Goal: Task Accomplishment & Management: Use online tool/utility

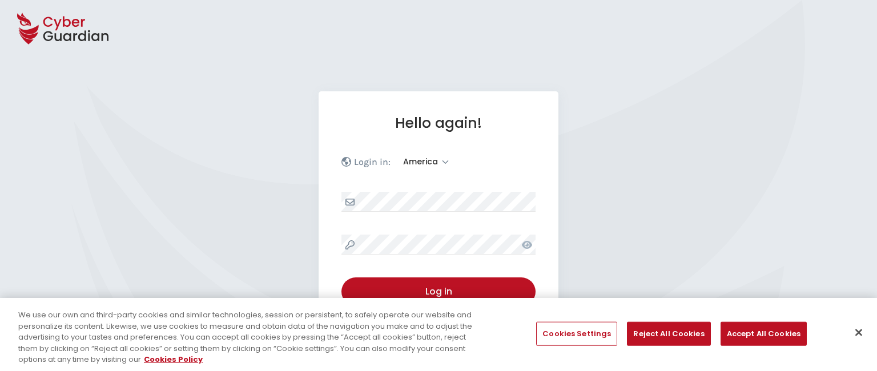
select select "America"
select select "English"
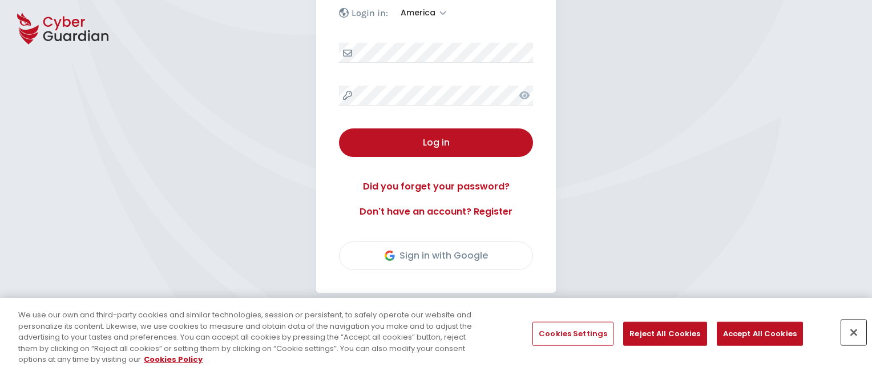
click at [854, 332] on button "Close" at bounding box center [853, 332] width 25 height 25
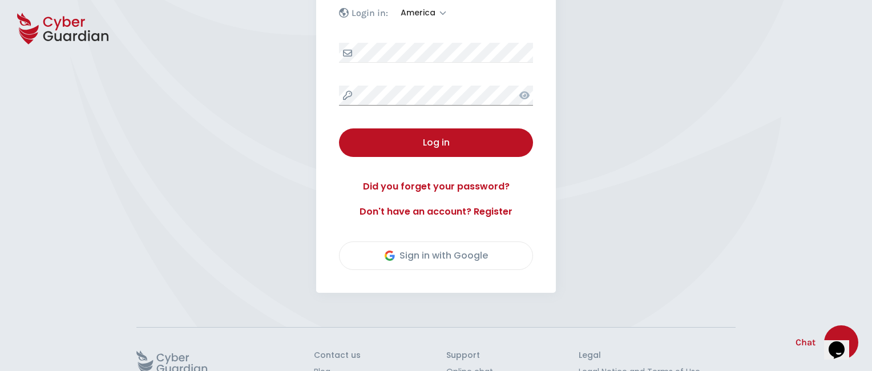
scroll to position [226, 0]
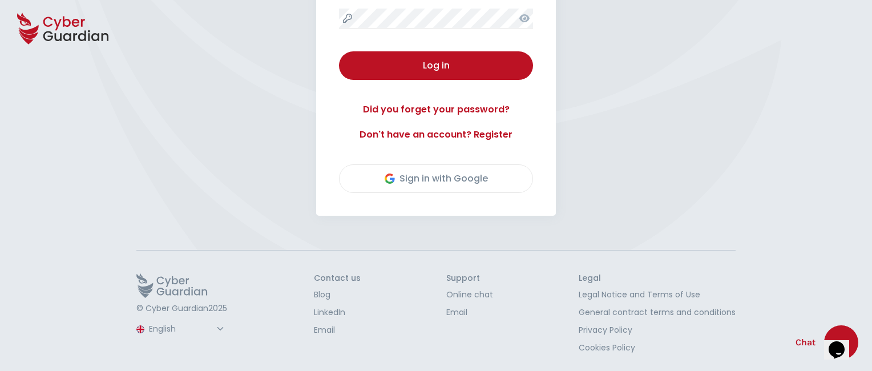
click at [339, 51] on button "Log in" at bounding box center [436, 65] width 194 height 29
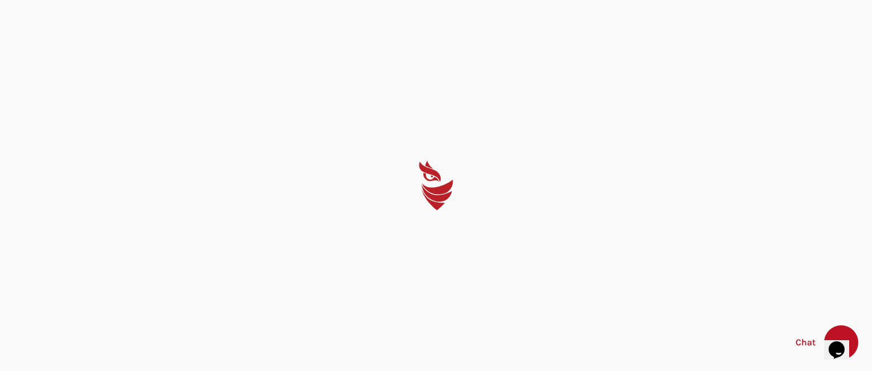
scroll to position [0, 0]
select select "English"
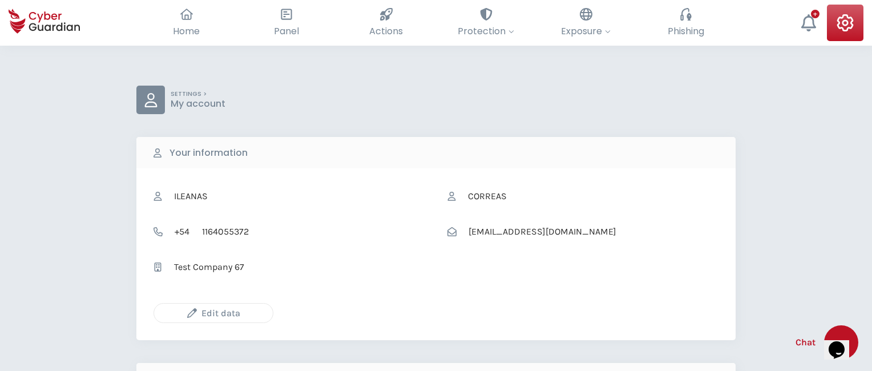
click at [192, 313] on icon "button" at bounding box center [192, 313] width 10 height 10
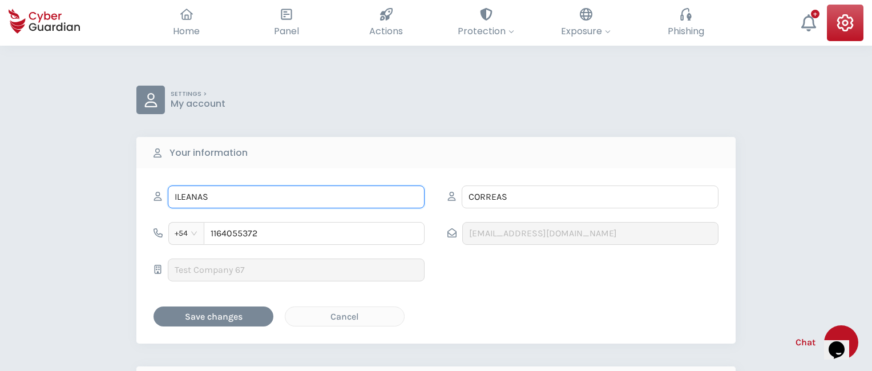
click at [296, 196] on input "ILEANAS" at bounding box center [296, 196] width 257 height 23
type input "I"
type input "Reinaldo"
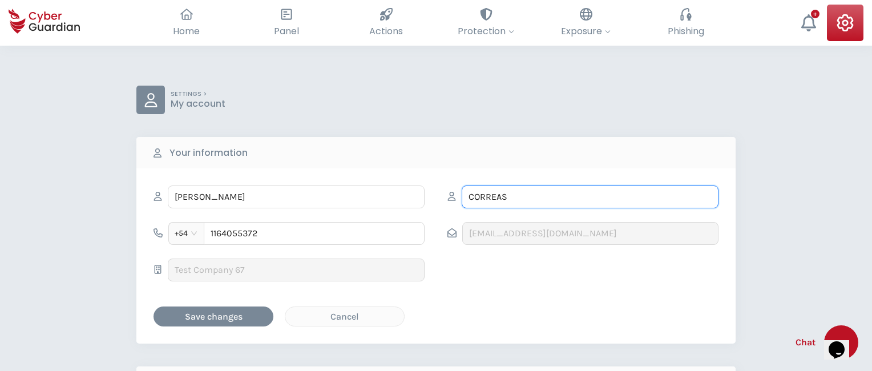
click at [590, 196] on input "CORREAS" at bounding box center [590, 196] width 257 height 23
type input "C"
type input "Bertrán"
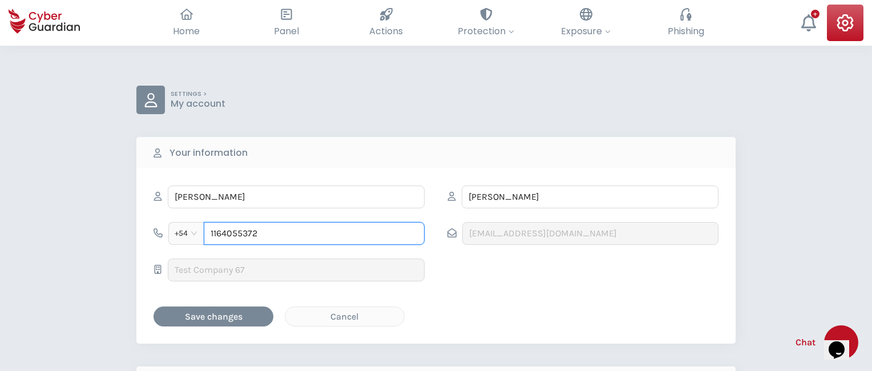
click at [314, 233] on input "1164055372" at bounding box center [314, 233] width 221 height 23
type input "1"
type input "4900513042"
click at [345, 316] on div "Cancel" at bounding box center [345, 316] width 102 height 14
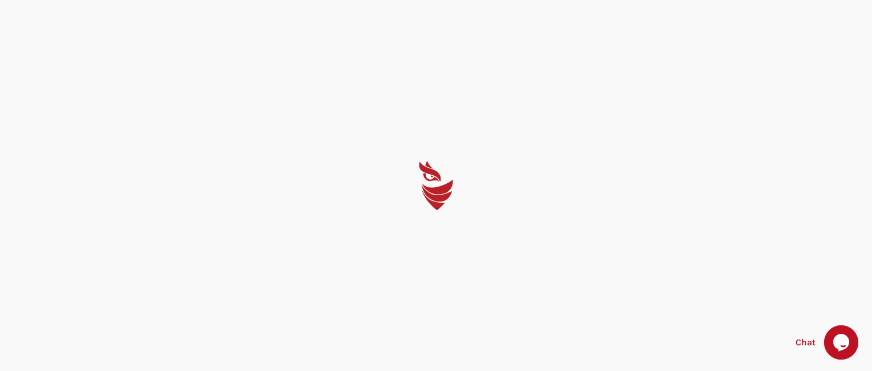
select select "English"
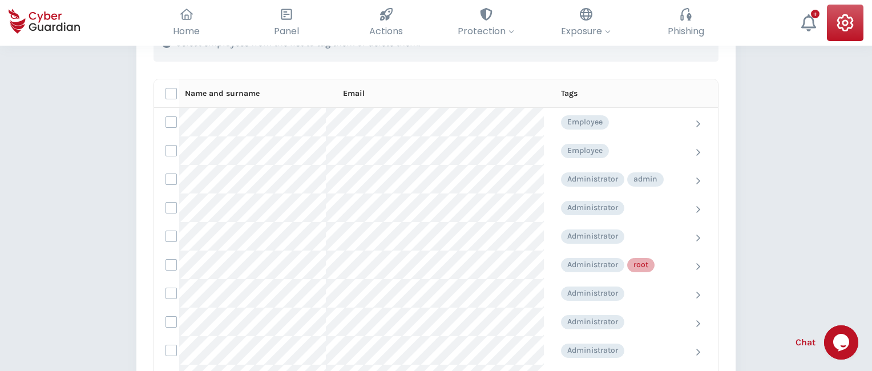
scroll to position [512, 0]
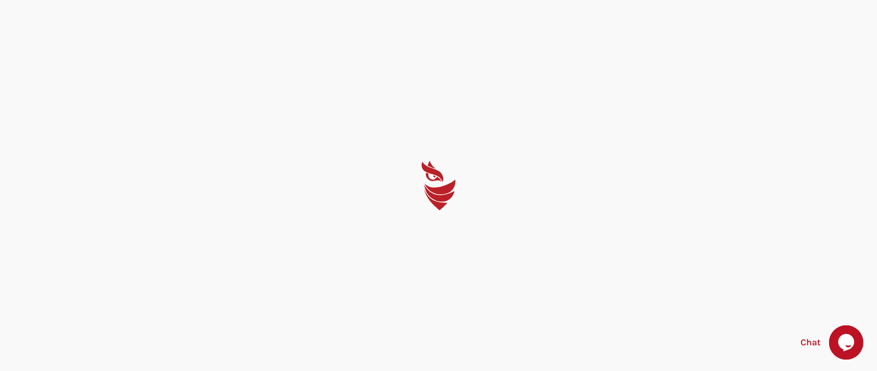
select select "English"
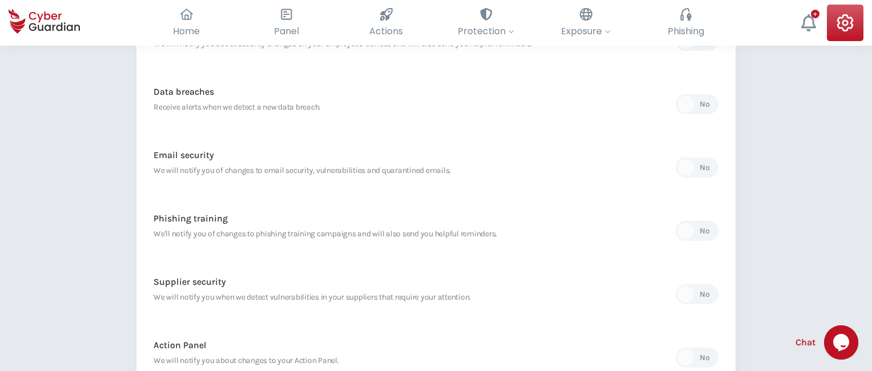
scroll to position [539, 0]
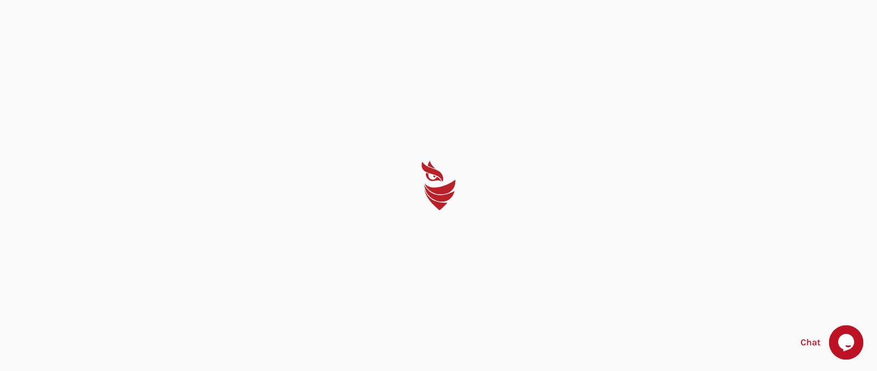
select select "English"
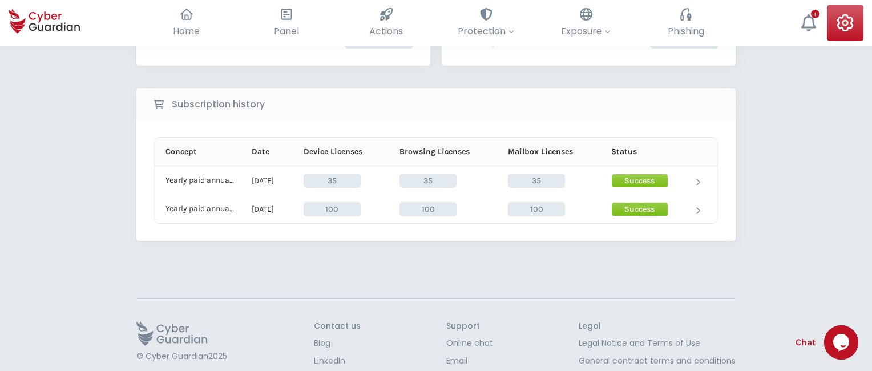
scroll to position [256, 0]
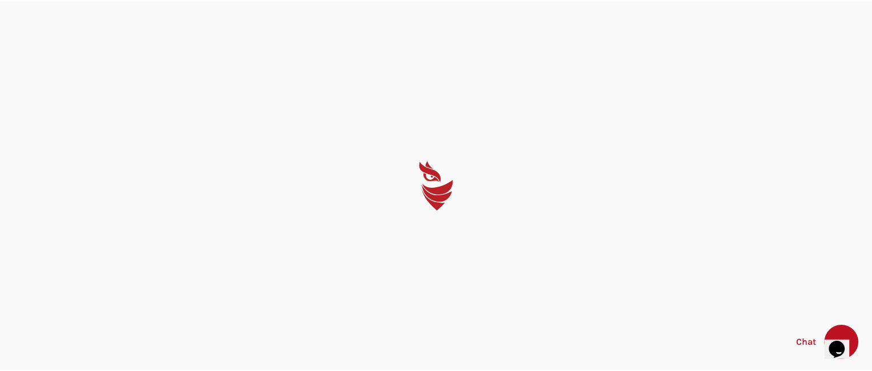
select select "English"
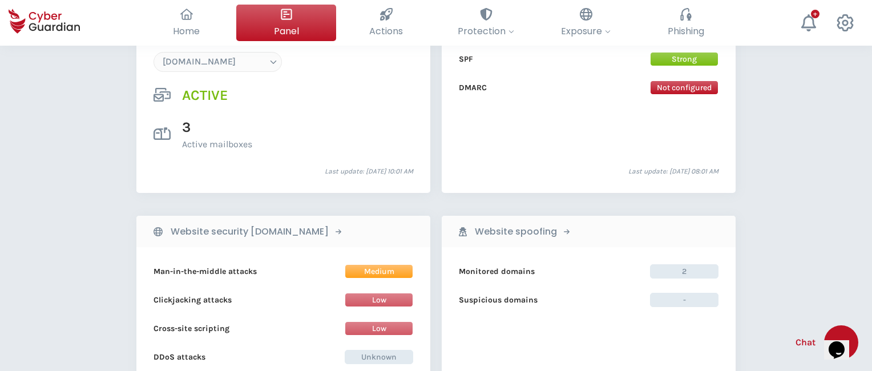
scroll to position [1182, 0]
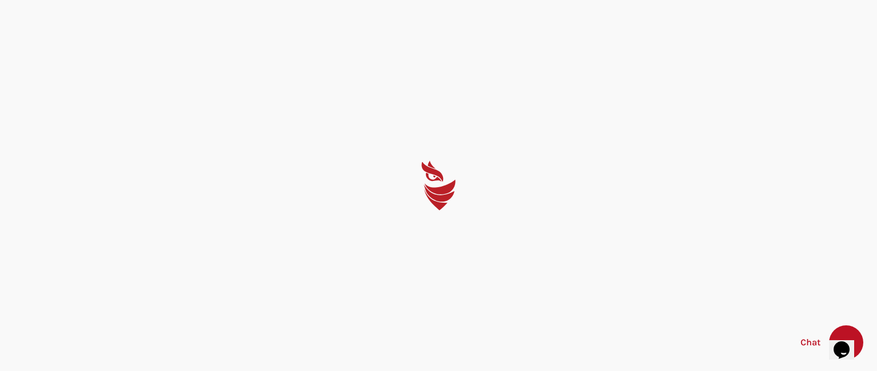
select select "English"
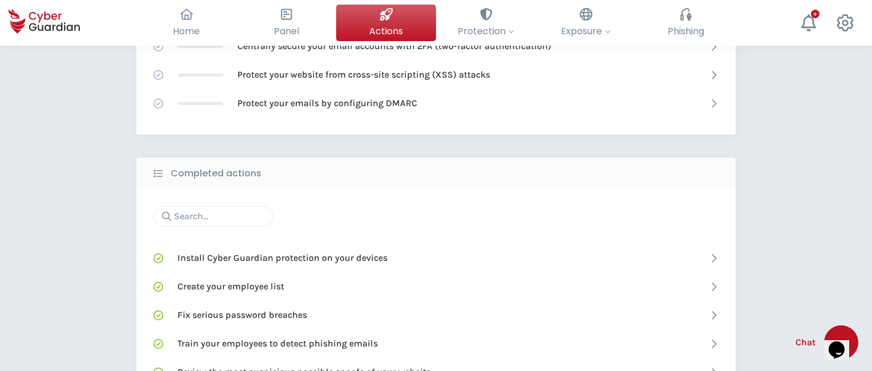
scroll to position [726, 0]
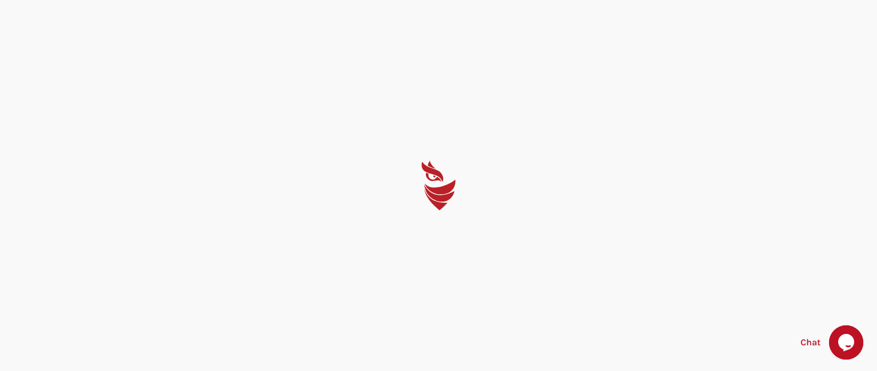
select select "English"
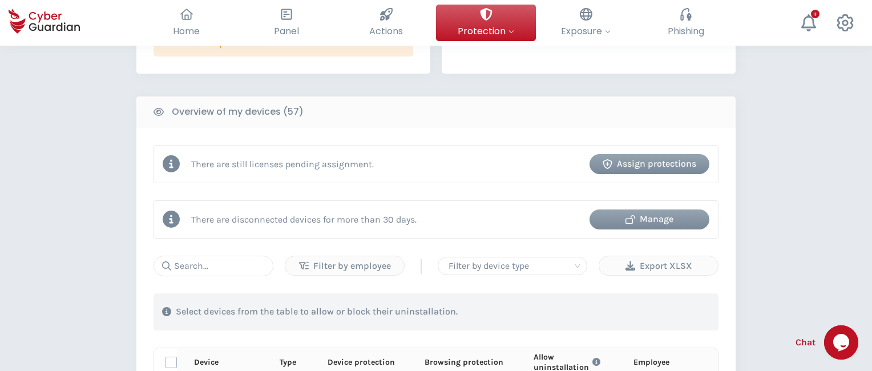
scroll to position [1013, 0]
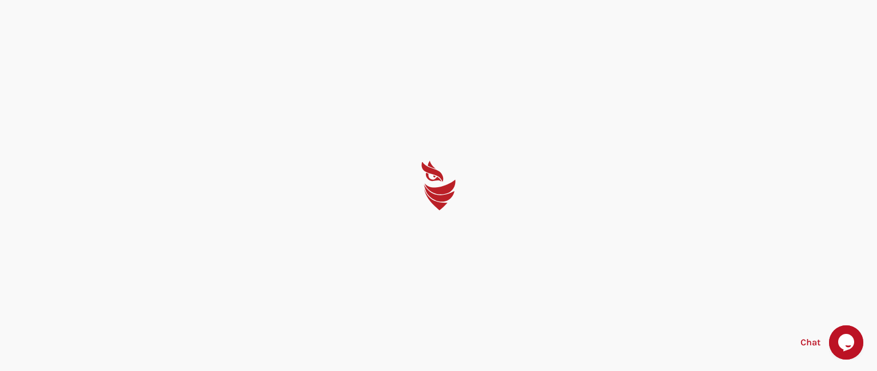
select select "English"
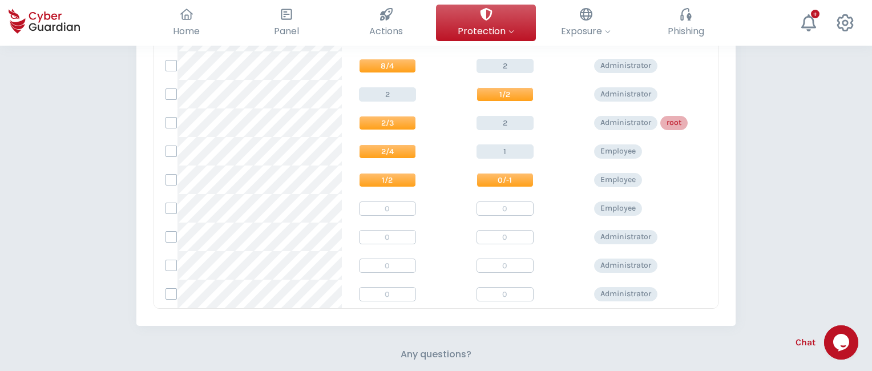
scroll to position [482, 0]
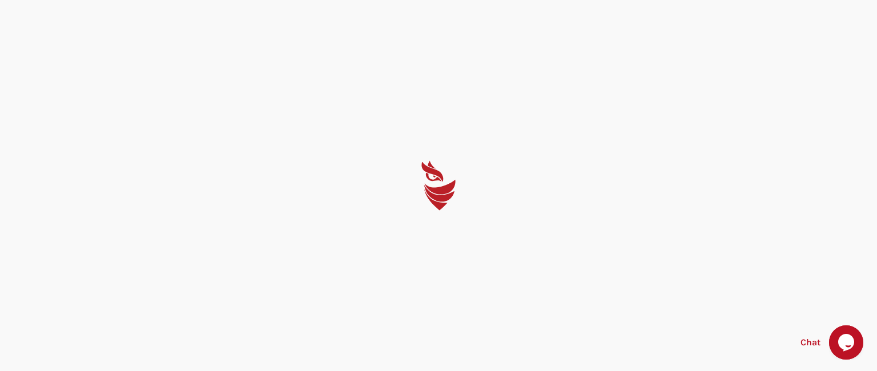
select select "English"
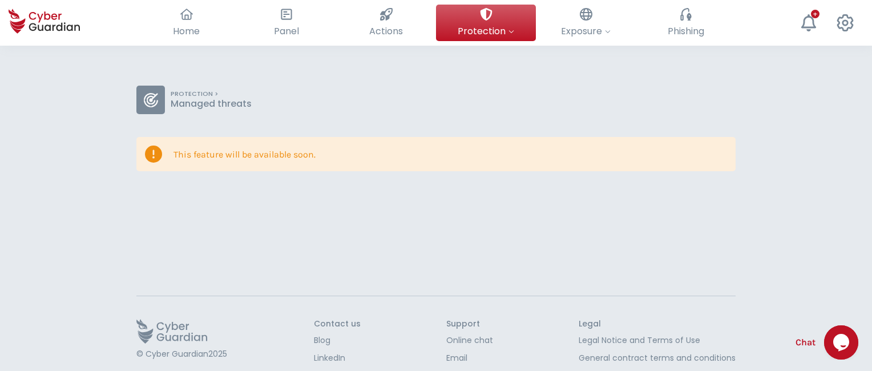
scroll to position [46, 0]
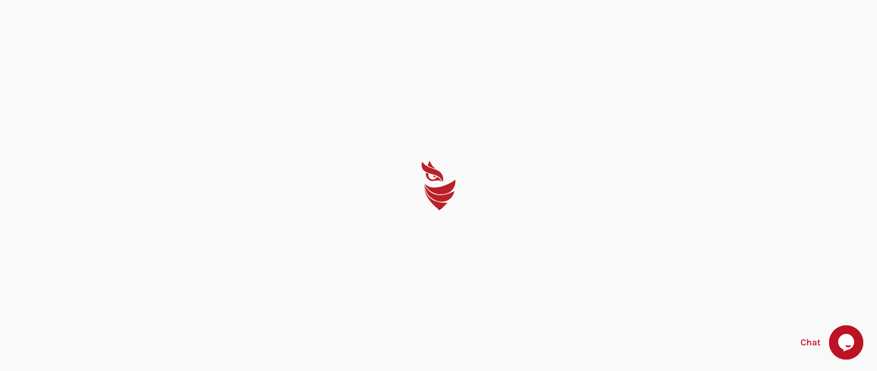
select select "English"
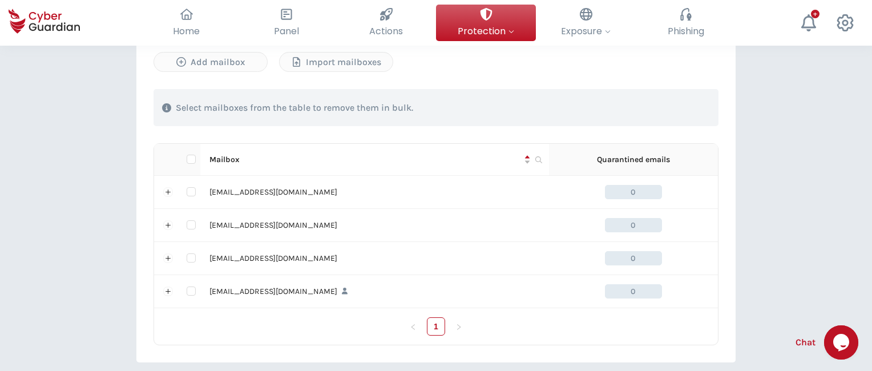
scroll to position [500, 0]
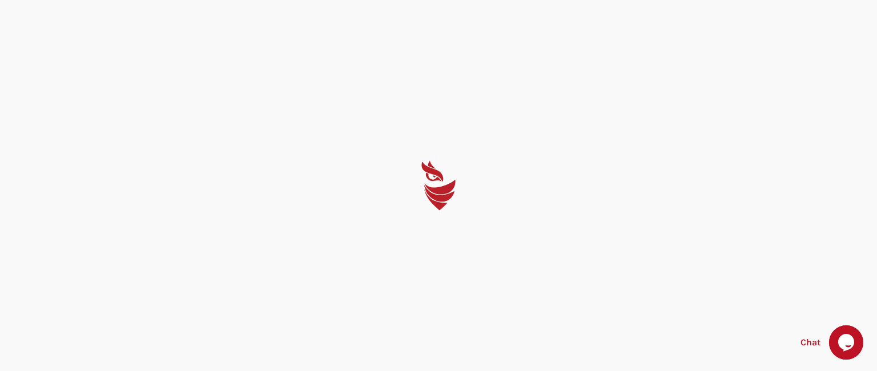
select select "English"
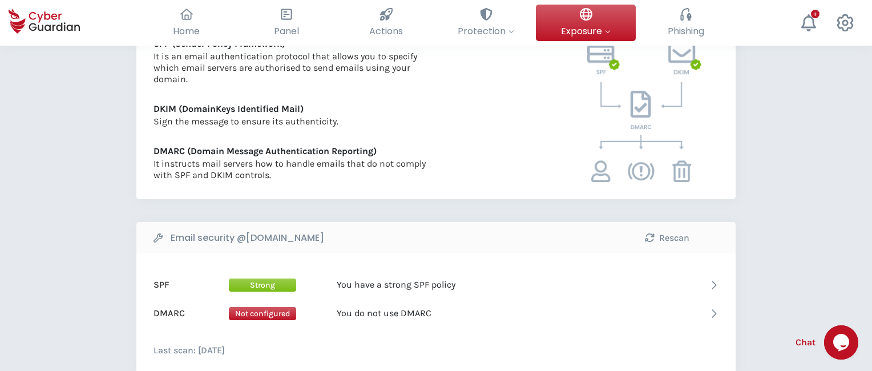
scroll to position [555, 0]
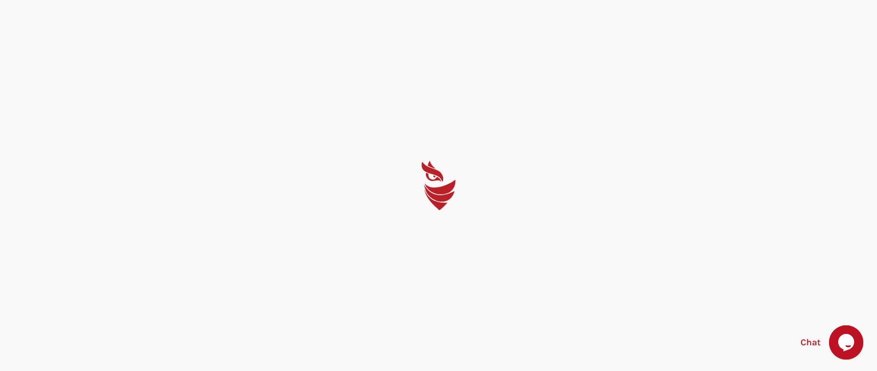
select select "English"
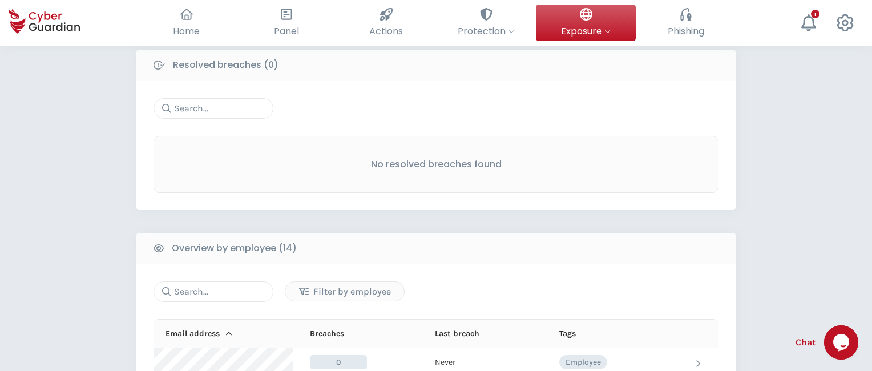
scroll to position [968, 0]
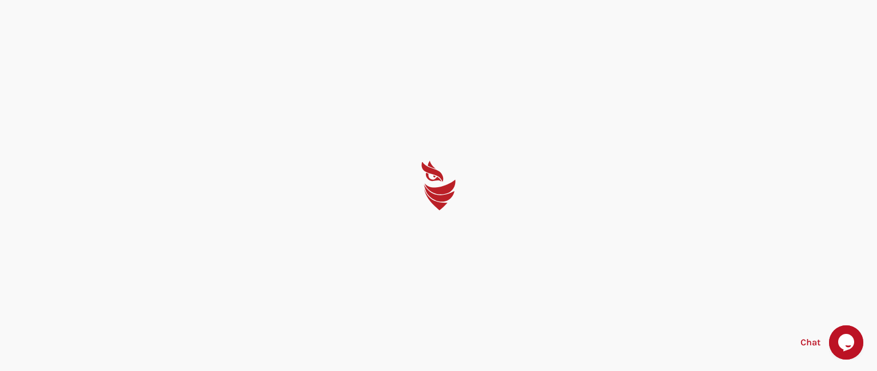
select select "English"
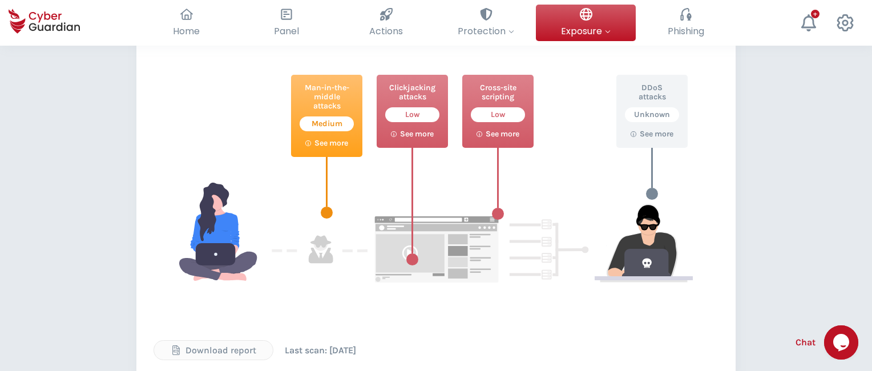
scroll to position [560, 0]
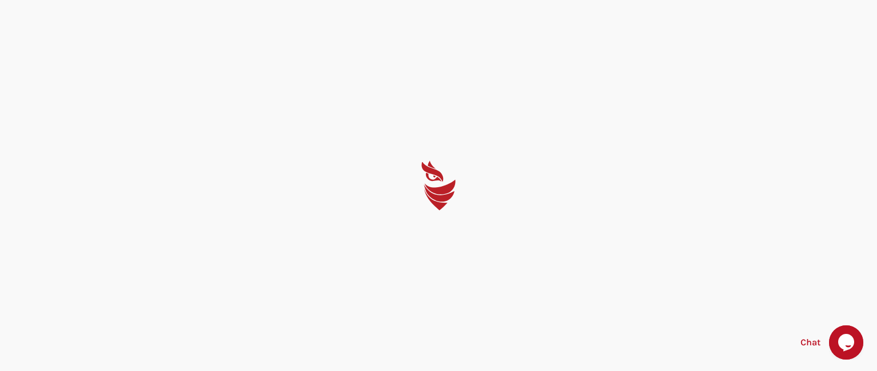
select select "English"
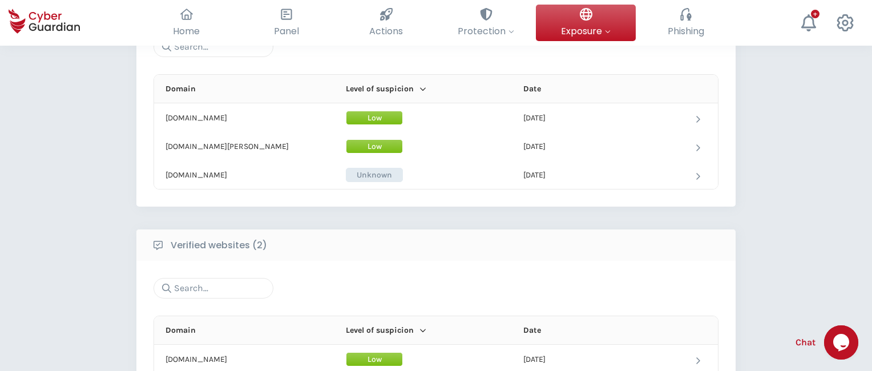
scroll to position [623, 0]
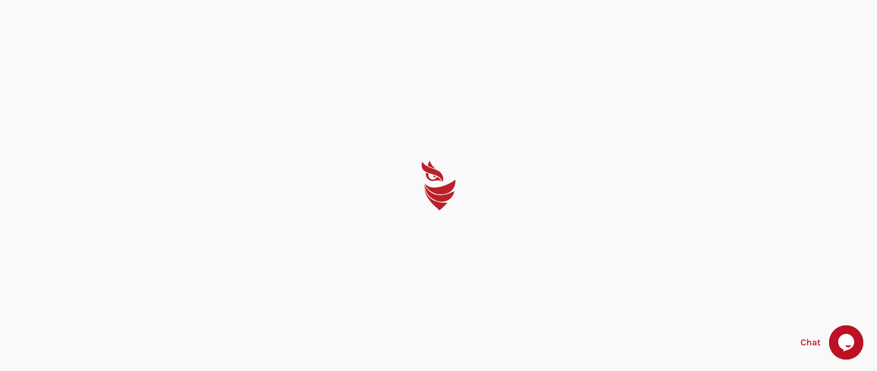
select select "English"
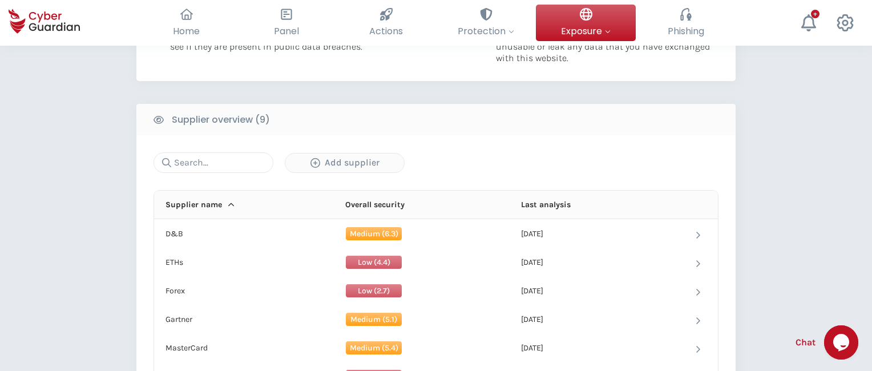
scroll to position [734, 0]
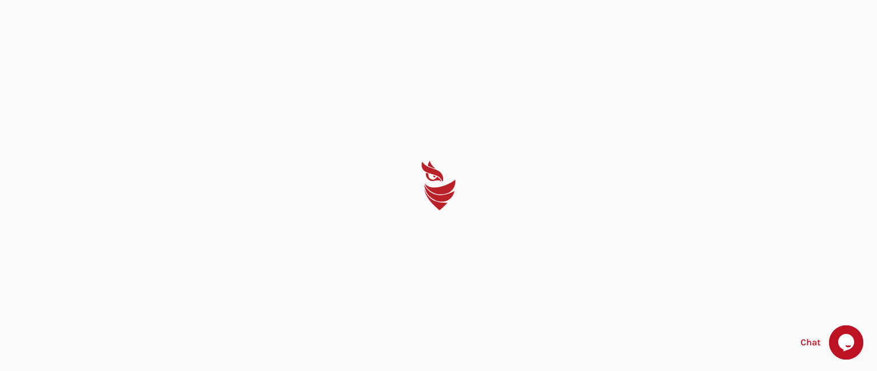
select select "English"
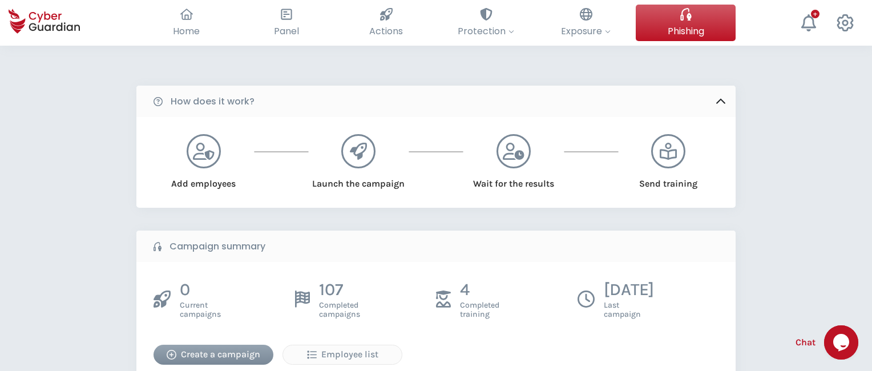
click at [213, 354] on div "Create a campaign" at bounding box center [213, 355] width 103 height 14
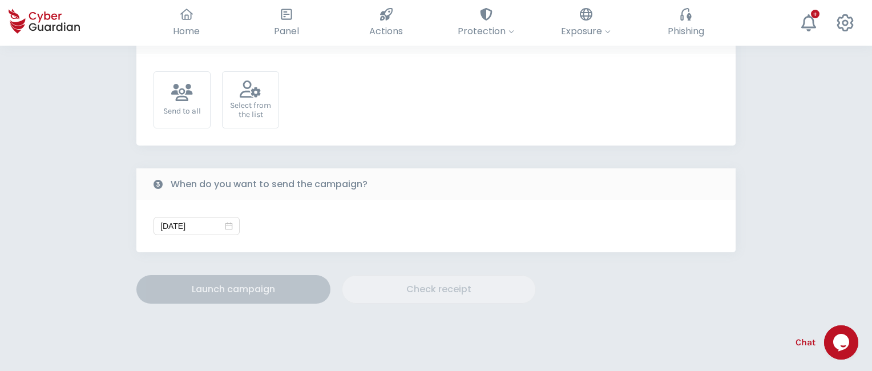
scroll to position [385, 0]
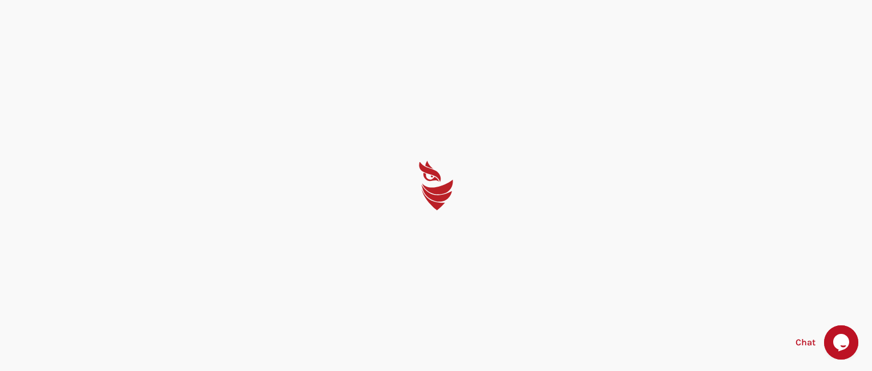
select select "English"
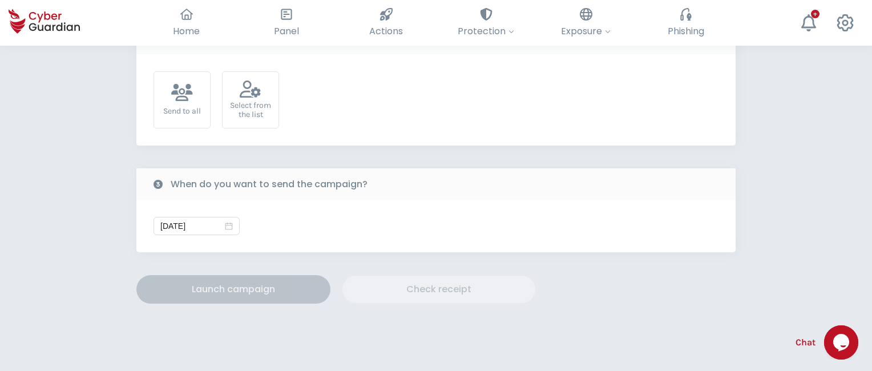
scroll to position [385, 0]
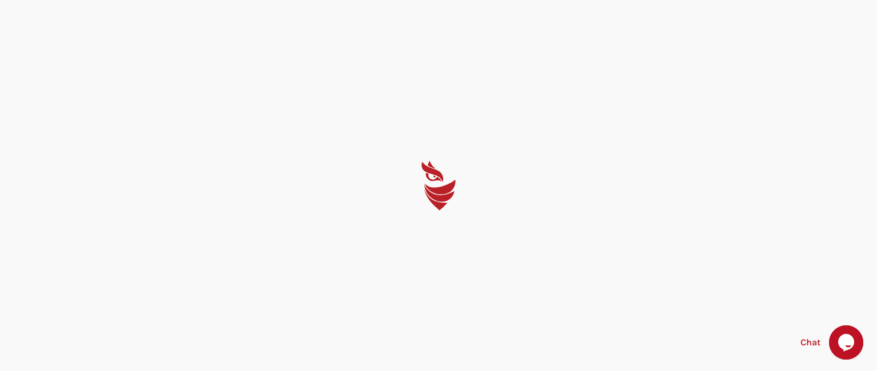
select select "English"
